Goal: Task Accomplishment & Management: Manage account settings

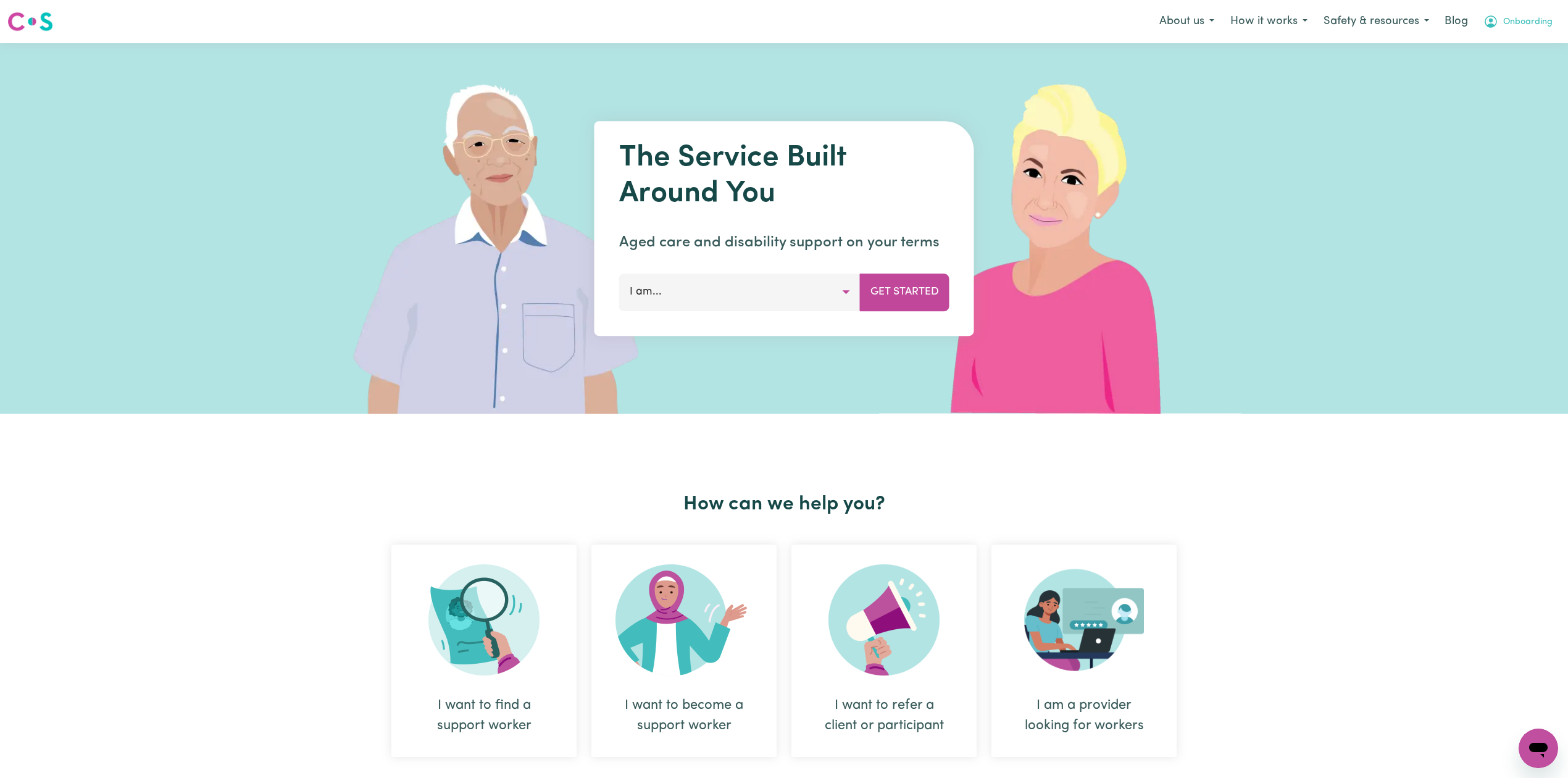
click at [1500, 25] on button "Onboarding" at bounding box center [1518, 21] width 85 height 26
click at [1490, 56] on link "Admin Dashboard" at bounding box center [1511, 48] width 98 height 23
drag, startPoint x: 1539, startPoint y: 21, endPoint x: 1531, endPoint y: 28, distance: 10.6
click at [1539, 21] on span "Onboarding" at bounding box center [1527, 22] width 49 height 13
drag, startPoint x: 1490, startPoint y: 67, endPoint x: 1470, endPoint y: 45, distance: 29.7
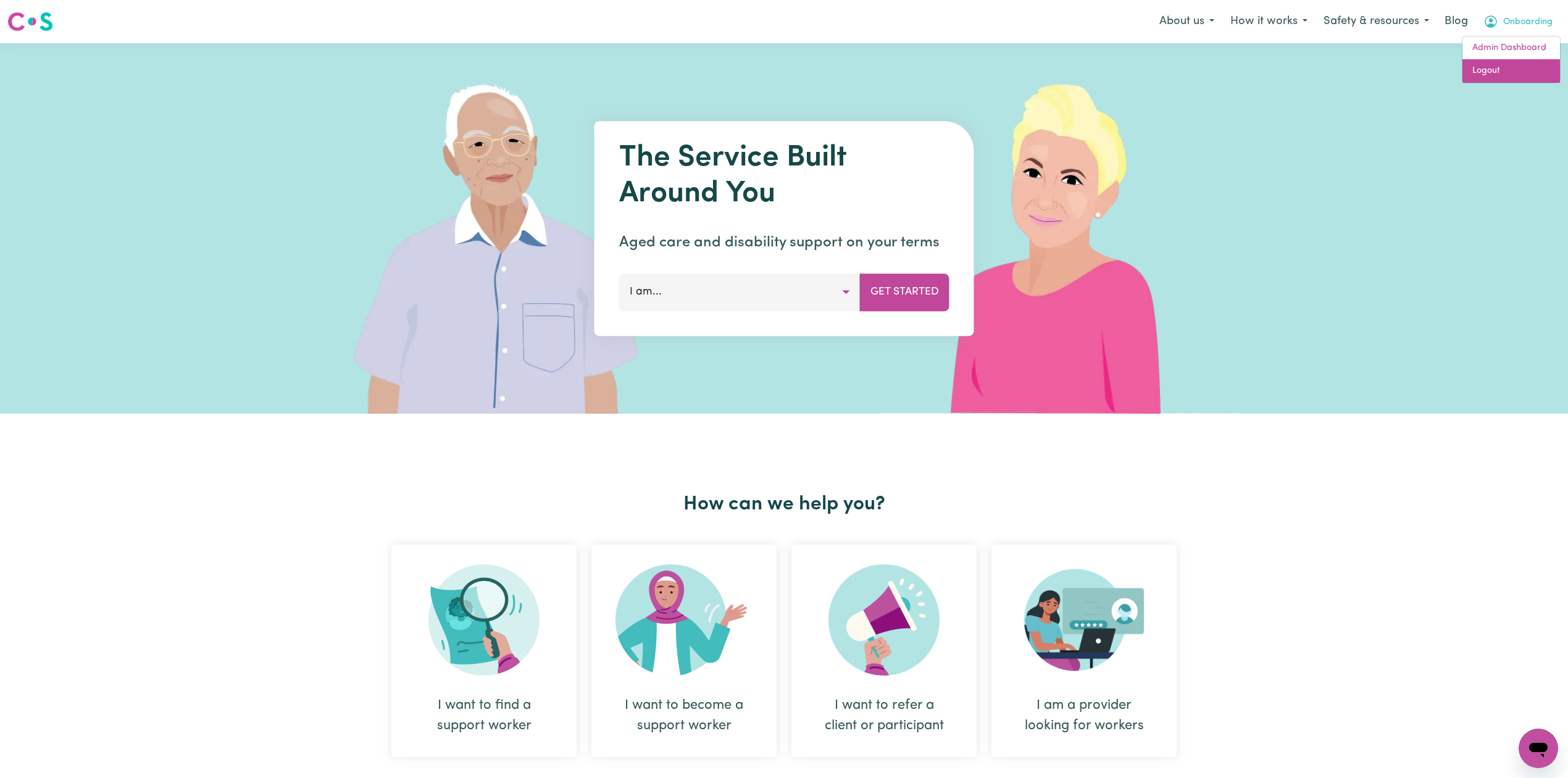
click at [1490, 65] on link "Logout" at bounding box center [1511, 70] width 98 height 23
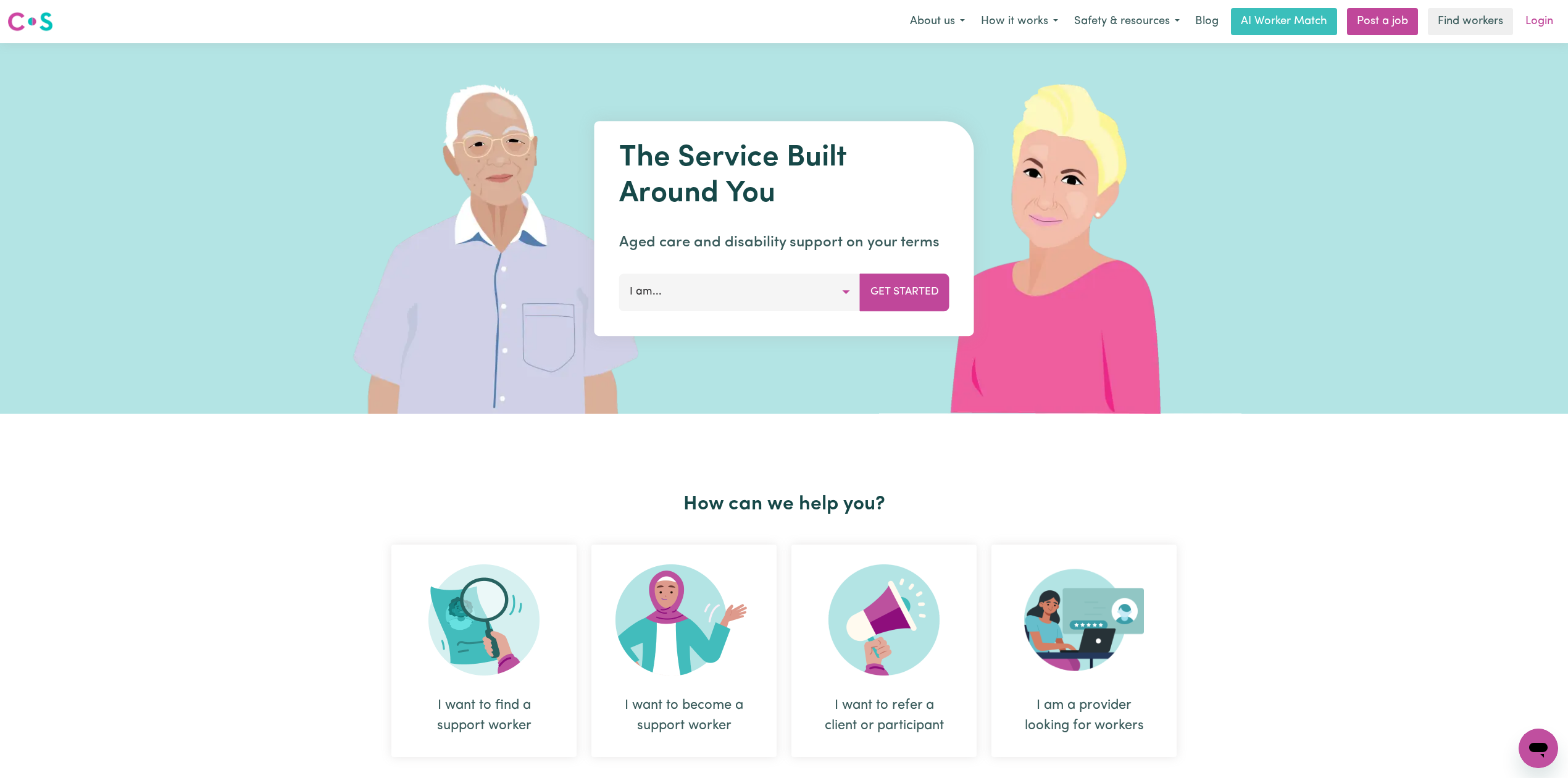
click at [1519, 23] on link "Login" at bounding box center [1539, 21] width 43 height 27
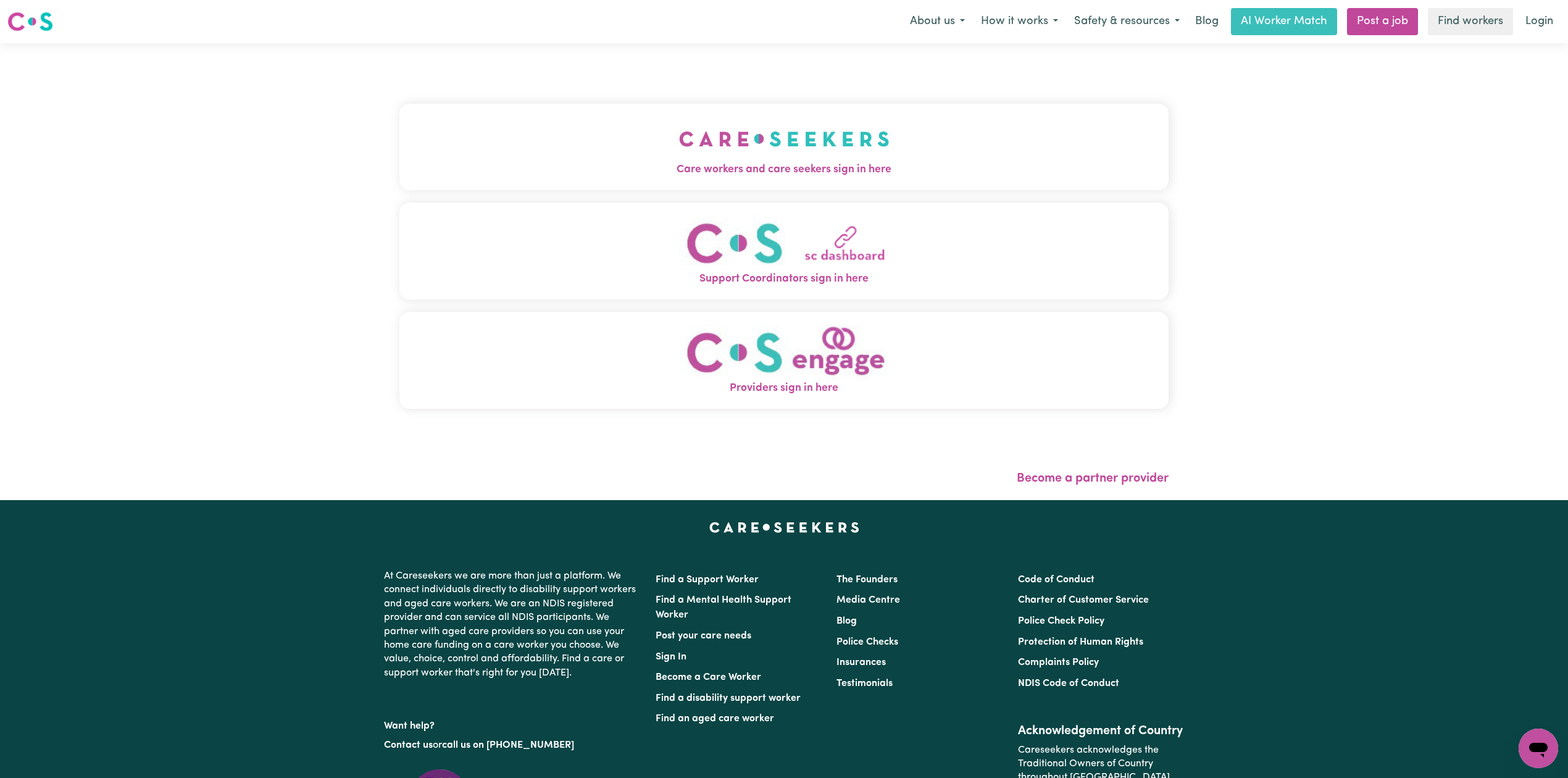
click at [492, 179] on button "Care workers and care seekers sign in here" at bounding box center [784, 147] width 769 height 86
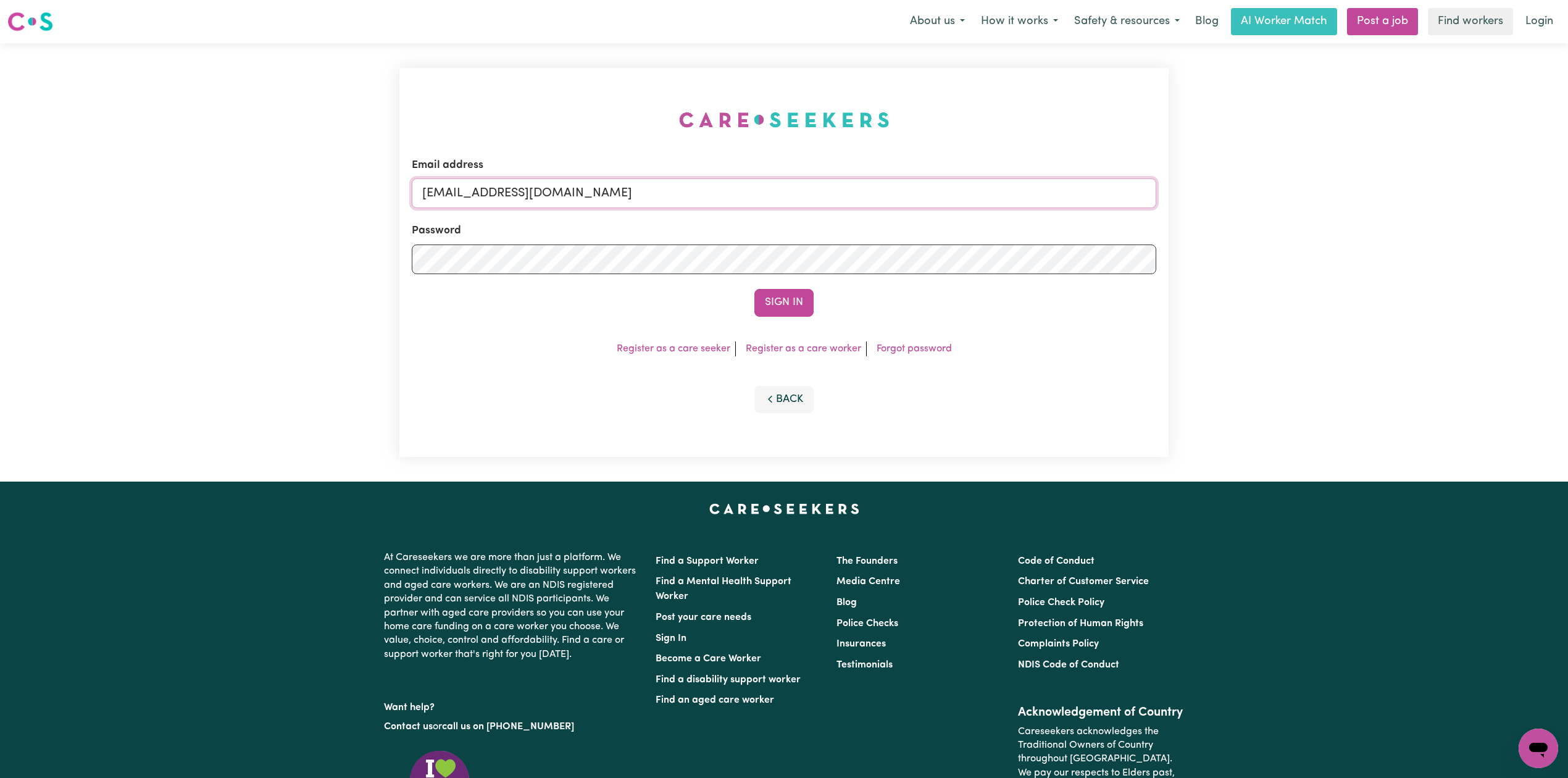
drag, startPoint x: 474, startPoint y: 193, endPoint x: 477, endPoint y: 204, distance: 11.4
click at [474, 193] on input "onboardingcs@careseekers.com.au" at bounding box center [784, 193] width 744 height 30
drag, startPoint x: 486, startPoint y: 190, endPoint x: 816, endPoint y: 191, distance: 330.0
click at [816, 191] on input "Superuser~jakedworkin@hotmail.com" at bounding box center [784, 193] width 744 height 30
type input "Superuser~trabosworker@gmail.com"
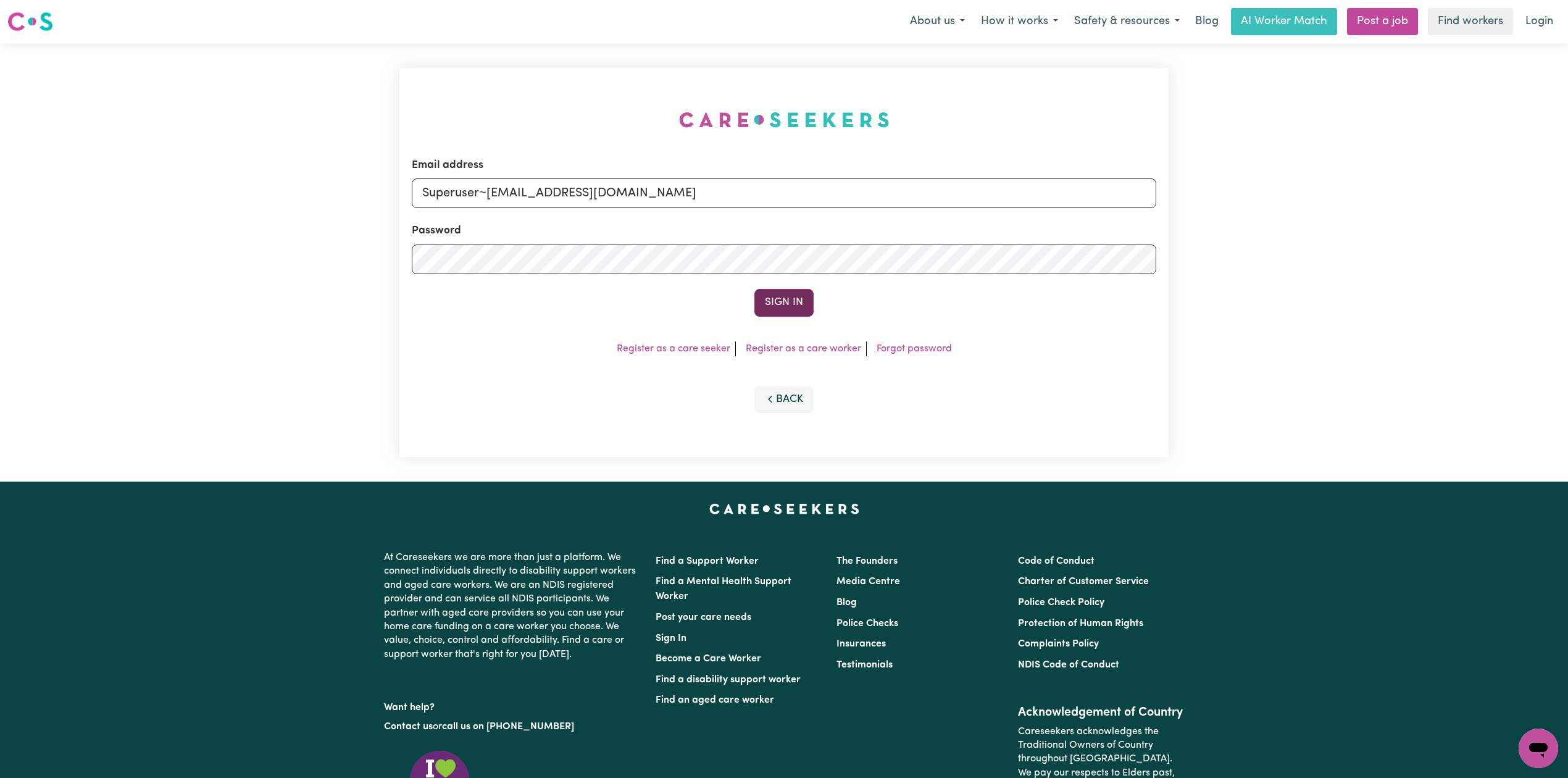
click at [781, 298] on button "Sign In" at bounding box center [783, 302] width 59 height 27
